Goal: Task Accomplishment & Management: Use online tool/utility

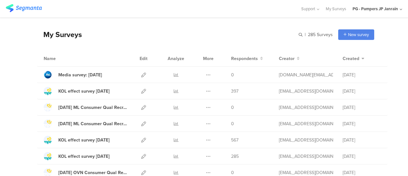
scroll to position [32, 0]
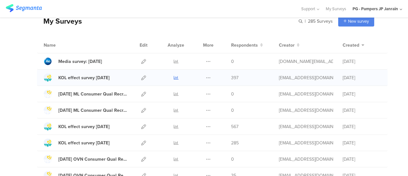
click at [174, 79] on icon at bounding box center [176, 77] width 5 height 5
click at [206, 76] on icon at bounding box center [208, 77] width 5 height 5
click at [200, 103] on link "Export" at bounding box center [195, 104] width 35 height 11
click at [105, 78] on div "KOL effect survey [DATE]" at bounding box center [83, 77] width 51 height 7
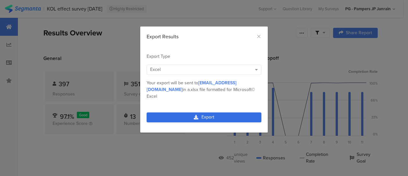
click at [201, 112] on link "Export" at bounding box center [204, 117] width 115 height 10
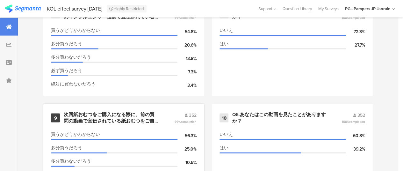
scroll to position [562, 0]
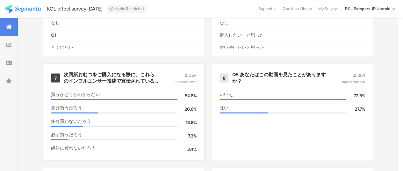
click at [142, 84] on div "次回紙おむつをご購入になる際に、これらのインフルエンサー投稿で宣伝されている紙おむつをご自身でお買い上げになる可能性がどのくらいあるかをお答えください。" at bounding box center [111, 77] width 95 height 12
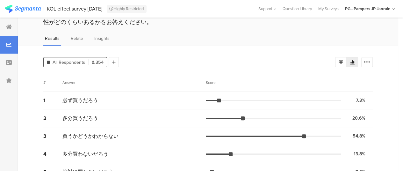
scroll to position [48, 0]
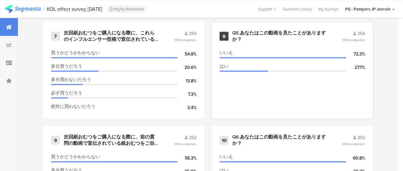
scroll to position [594, 0]
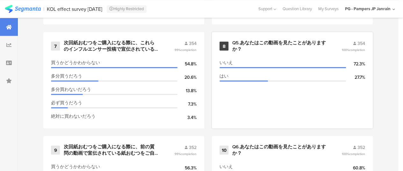
click at [248, 60] on div "いいえ 72.3%" at bounding box center [293, 63] width 146 height 13
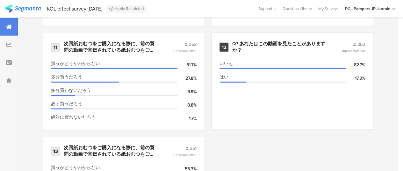
scroll to position [817, 0]
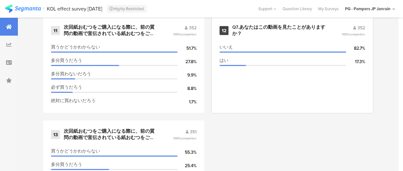
click at [247, 86] on section "いいえ 82.7% はい 17.3%" at bounding box center [293, 73] width 146 height 64
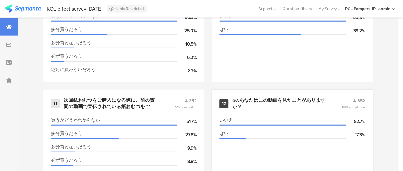
scroll to position [690, 0]
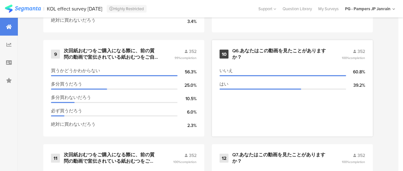
click at [261, 60] on div "Q6.あなたはこの動画を見たことがありますか？" at bounding box center [279, 54] width 94 height 12
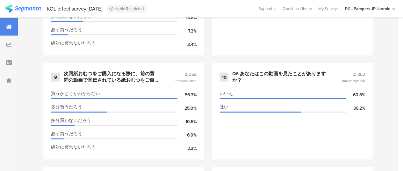
scroll to position [690, 0]
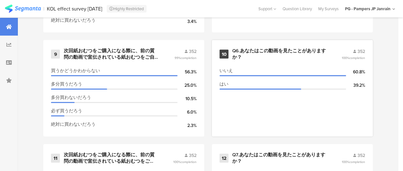
click at [279, 92] on div "はい 39.2%" at bounding box center [293, 84] width 146 height 13
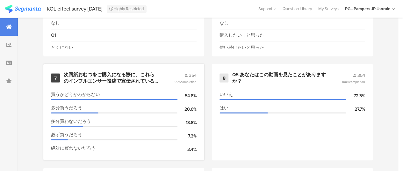
scroll to position [467, 0]
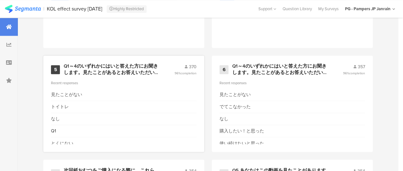
click at [124, 92] on section "Recent responses 見たことがない トイトレ なし Q1 とくにない" at bounding box center [124, 112] width 146 height 64
click at [136, 74] on div "Q1～4のいずれかにはいと答えた方にお聞きします。見たことがあるとお答えいただいたインフルエンサー投稿で、特にどの内容が印象に残りましたか？" at bounding box center [111, 69] width 95 height 12
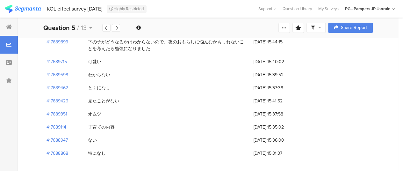
scroll to position [3924, 0]
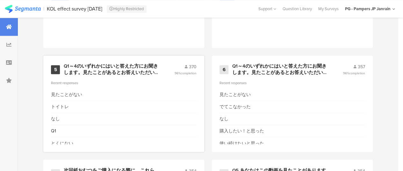
scroll to position [530, 0]
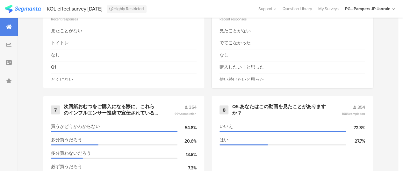
click at [272, 61] on div "なし" at bounding box center [293, 55] width 146 height 12
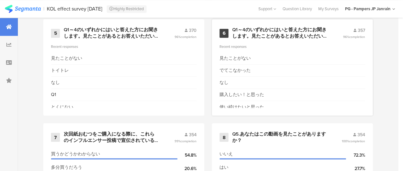
scroll to position [467, 0]
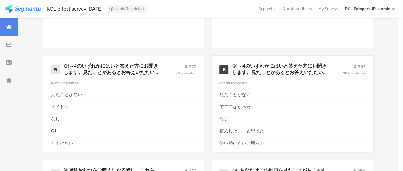
click at [270, 66] on div "6 Q1～4のいずれかにはいと答えた方にお聞きします。見たことがあるとお答えいただいたインフルエンサー投稿で、紹介されたパンパース製品の便益や魅力について、ど…" at bounding box center [292, 103] width 161 height 96
click at [276, 76] on div "Q1～4のいずれかにはいと答えた方にお聞きします。見たことがあるとお答えいただいたインフルエンサー投稿で、紹介されたパンパース製品の便益や魅力について、どう感…" at bounding box center [279, 69] width 95 height 12
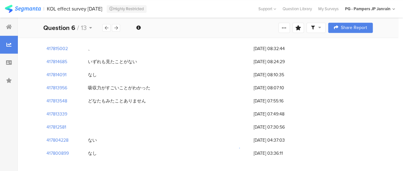
scroll to position [2607, 0]
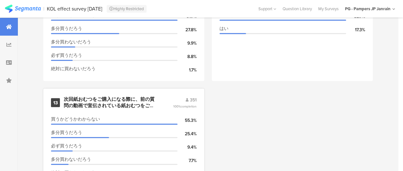
scroll to position [881, 0]
